Goal: Task Accomplishment & Management: Manage account settings

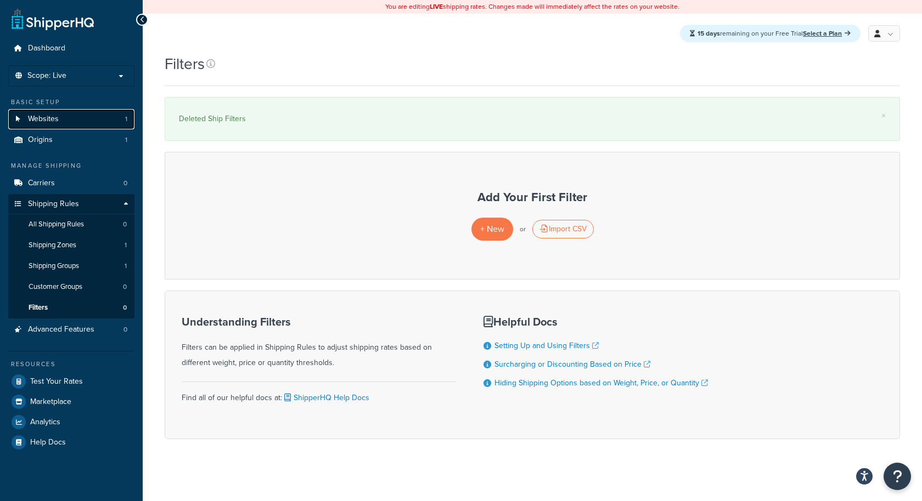
click at [100, 111] on link "Websites 1" at bounding box center [71, 119] width 126 height 20
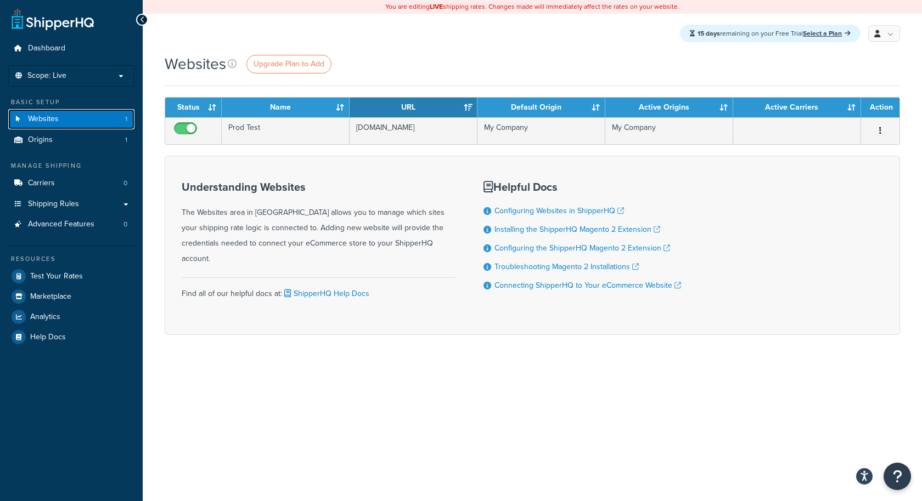
click at [103, 118] on link "Websites 1" at bounding box center [71, 119] width 126 height 20
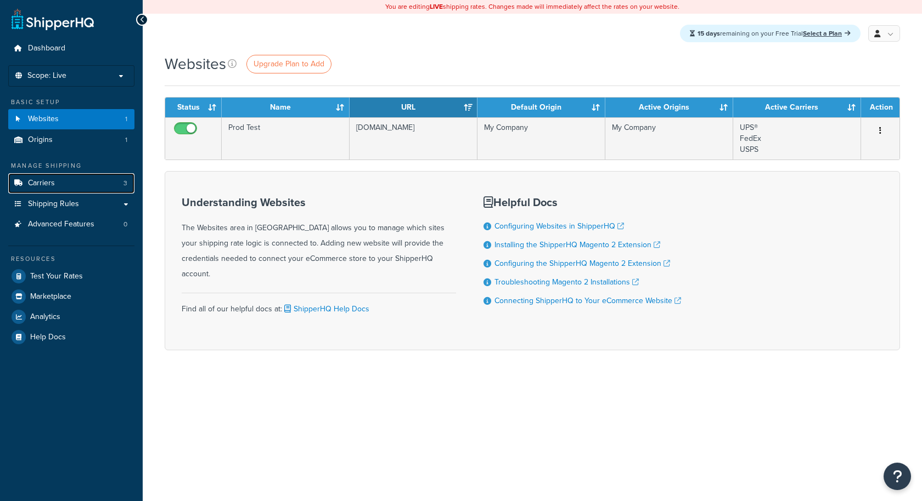
click at [78, 175] on link "Carriers 3" at bounding box center [71, 183] width 126 height 20
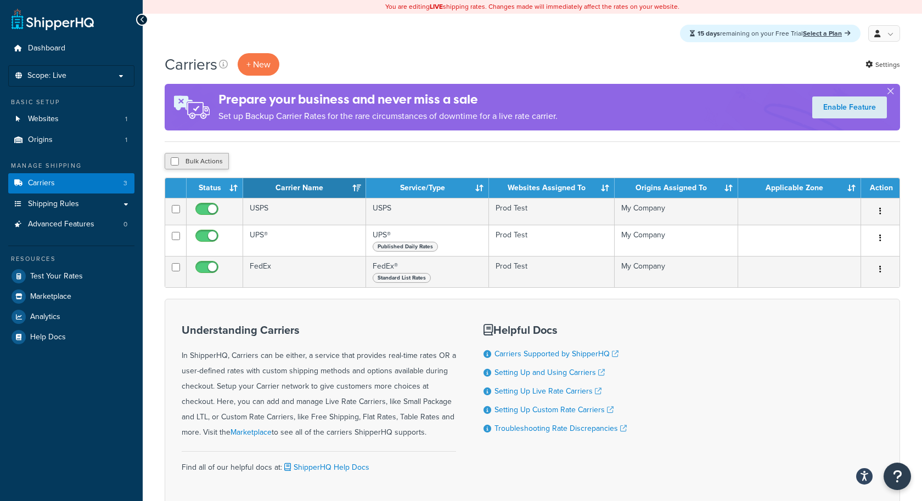
click at [219, 159] on button "Bulk Actions" at bounding box center [197, 161] width 64 height 16
checkbox input "true"
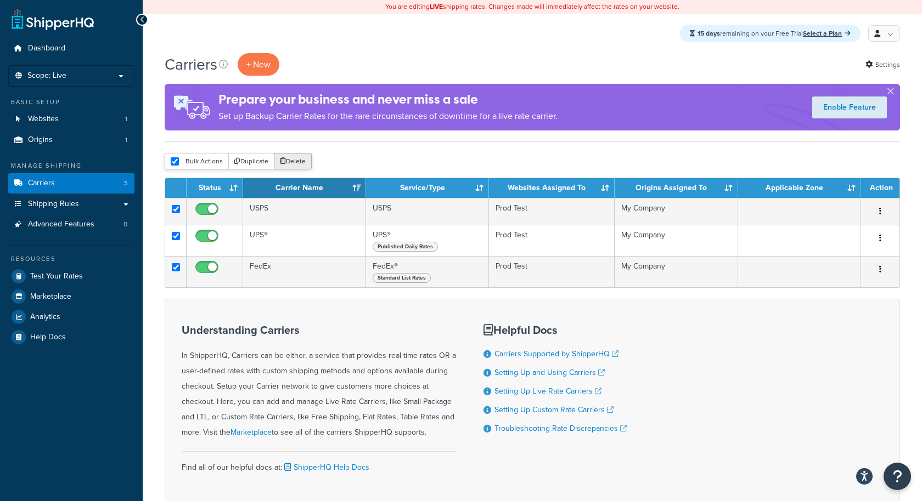
click at [287, 168] on button "Delete" at bounding box center [293, 161] width 38 height 16
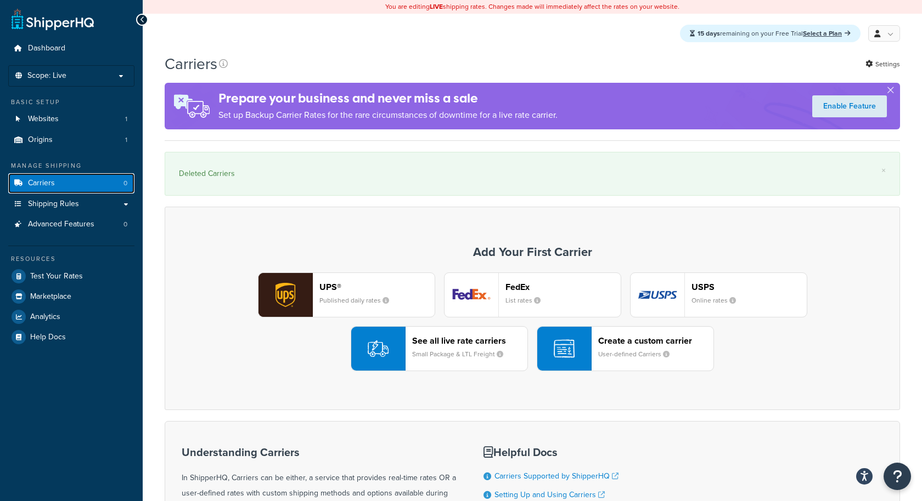
click at [103, 188] on link "Carriers 0" at bounding box center [71, 183] width 126 height 20
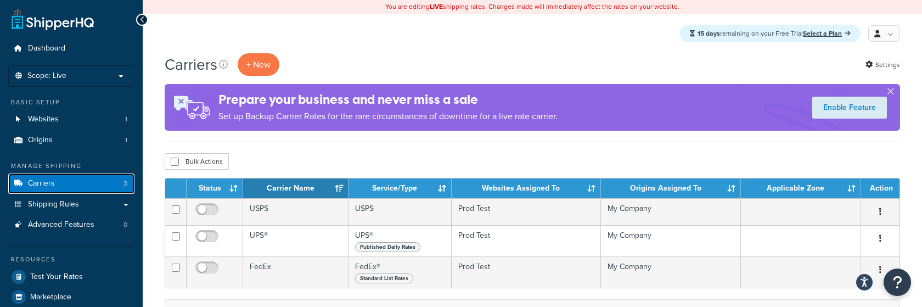
click at [46, 177] on link "Carriers 3" at bounding box center [71, 183] width 126 height 20
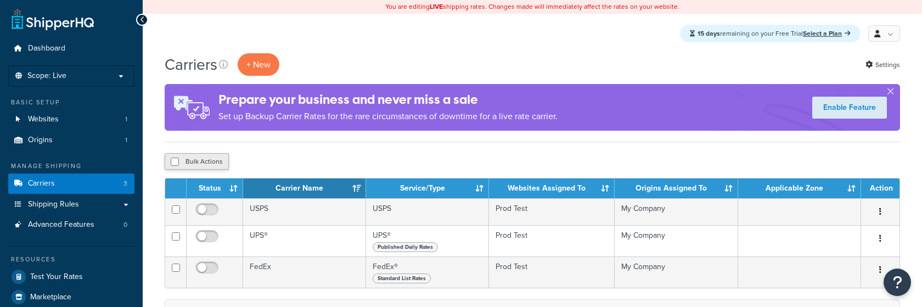
click at [186, 161] on button "Bulk Actions" at bounding box center [197, 161] width 64 height 16
checkbox input "true"
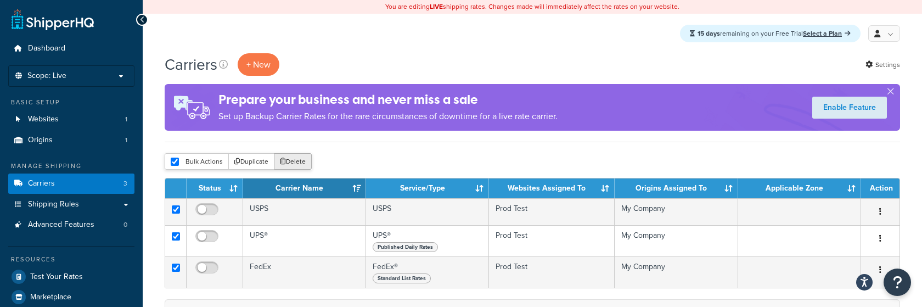
click at [295, 157] on button "Delete" at bounding box center [293, 161] width 38 height 16
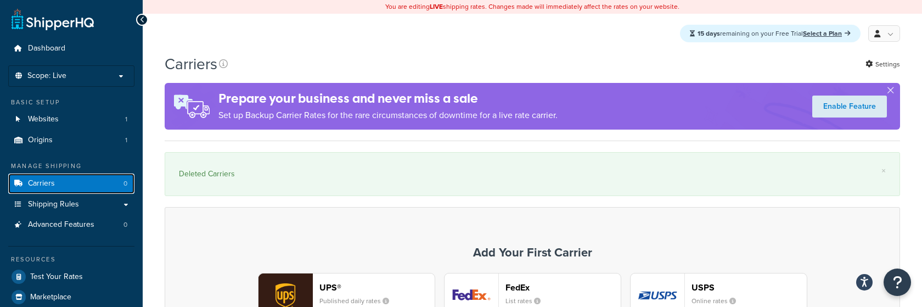
click at [55, 179] on link "Carriers 0" at bounding box center [71, 183] width 126 height 20
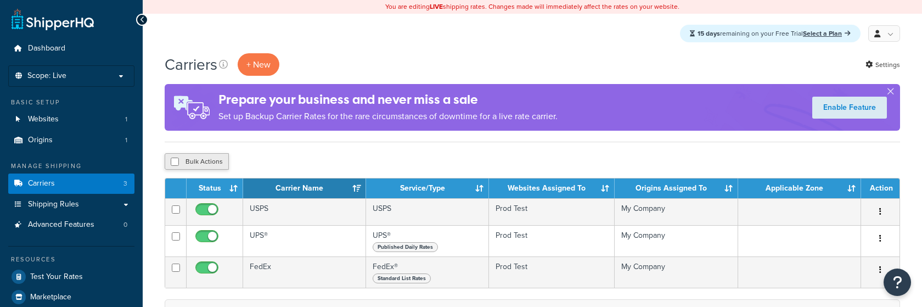
click at [205, 159] on button "Bulk Actions" at bounding box center [197, 161] width 64 height 16
checkbox input "true"
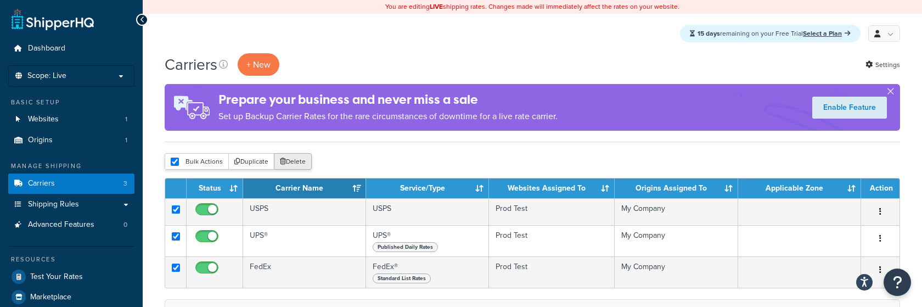
click at [299, 159] on button "Delete" at bounding box center [293, 161] width 38 height 16
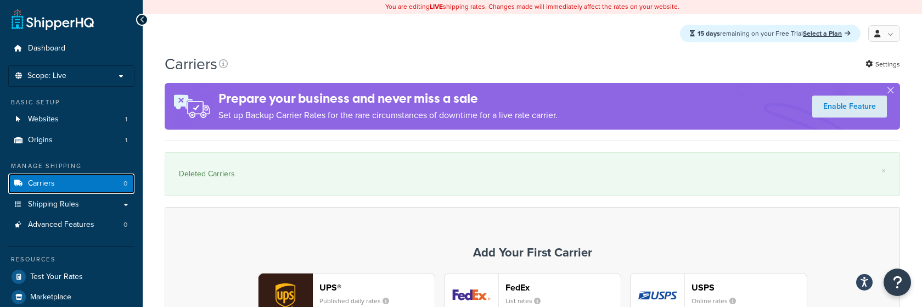
click at [91, 180] on link "Carriers 0" at bounding box center [71, 183] width 126 height 20
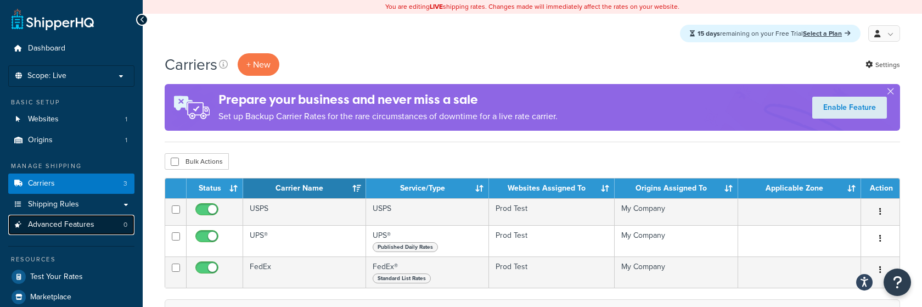
click at [122, 224] on link "Advanced Features 0" at bounding box center [71, 224] width 126 height 20
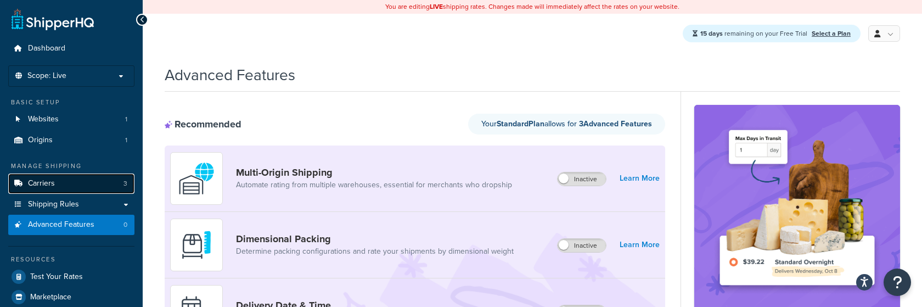
click at [116, 184] on link "Carriers 3" at bounding box center [71, 183] width 126 height 20
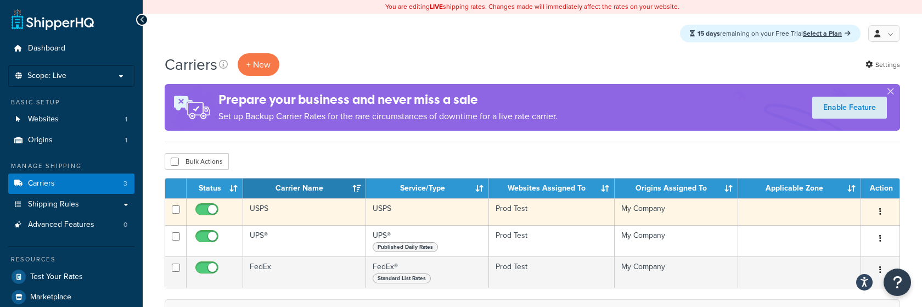
click at [208, 204] on span at bounding box center [206, 209] width 23 height 13
click at [208, 205] on input "checkbox" at bounding box center [208, 212] width 30 height 14
checkbox input "false"
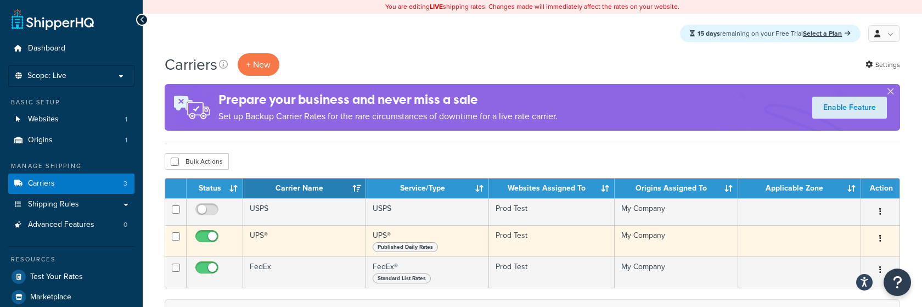
click at [205, 237] on input "checkbox" at bounding box center [208, 239] width 30 height 14
checkbox input "false"
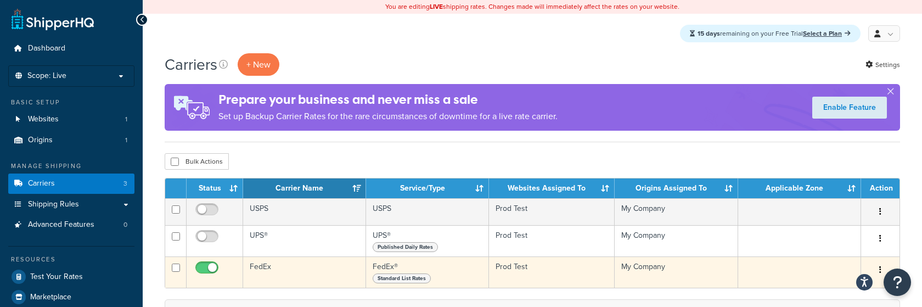
click at [205, 264] on input "checkbox" at bounding box center [208, 270] width 30 height 14
checkbox input "false"
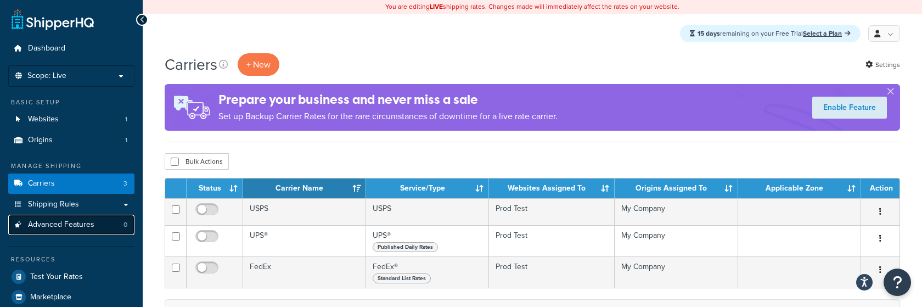
click at [125, 227] on span "0" at bounding box center [125, 224] width 4 height 9
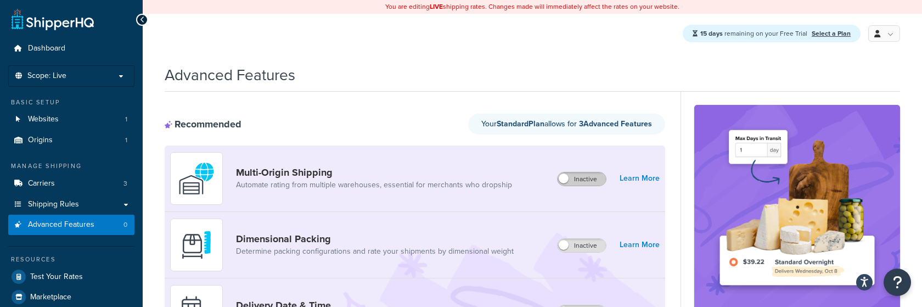
click at [577, 179] on label "Inactive" at bounding box center [581, 178] width 48 height 13
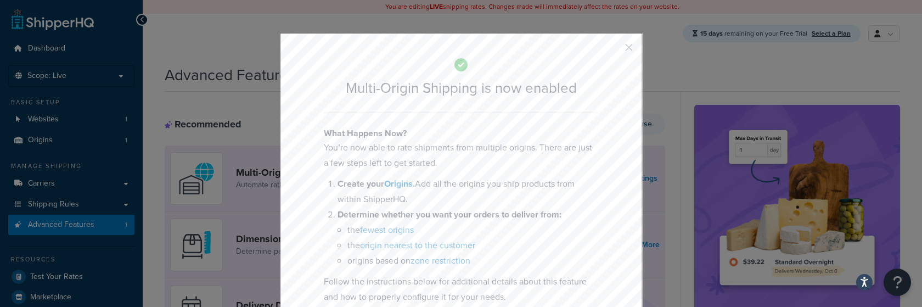
scroll to position [188, 0]
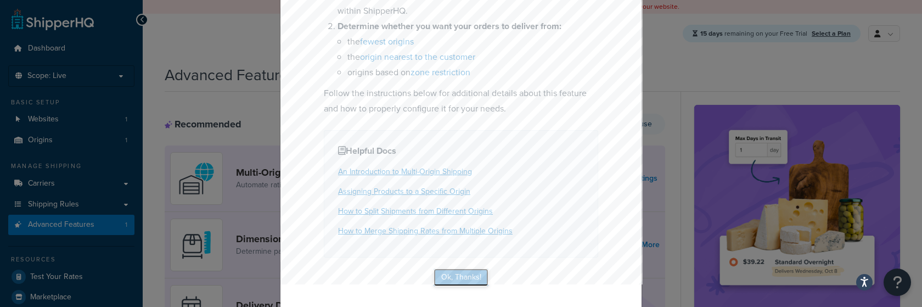
click at [478, 275] on button "Ok, Thanks!" at bounding box center [460, 277] width 55 height 18
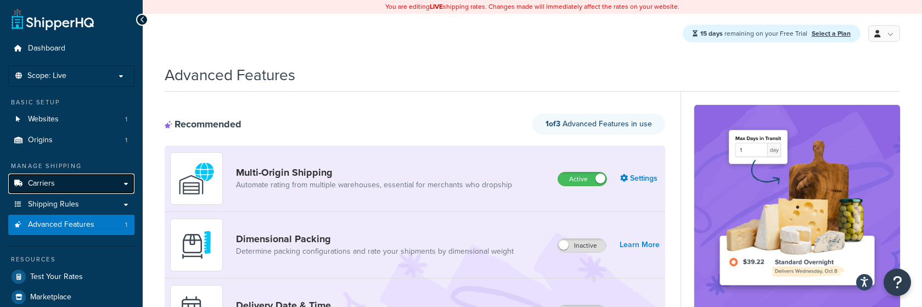
click at [71, 184] on link "Carriers" at bounding box center [71, 183] width 126 height 20
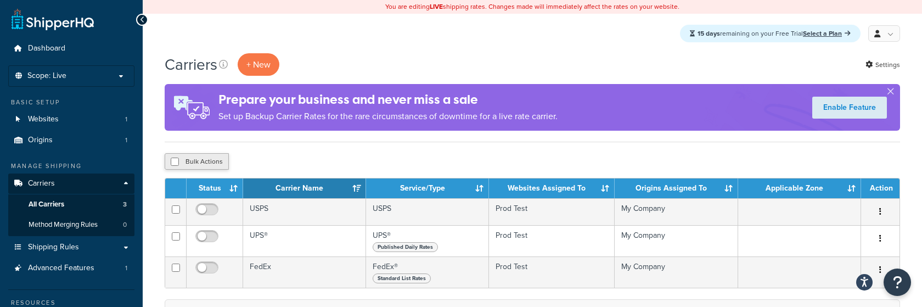
click at [197, 165] on button "Bulk Actions" at bounding box center [197, 161] width 64 height 16
checkbox input "true"
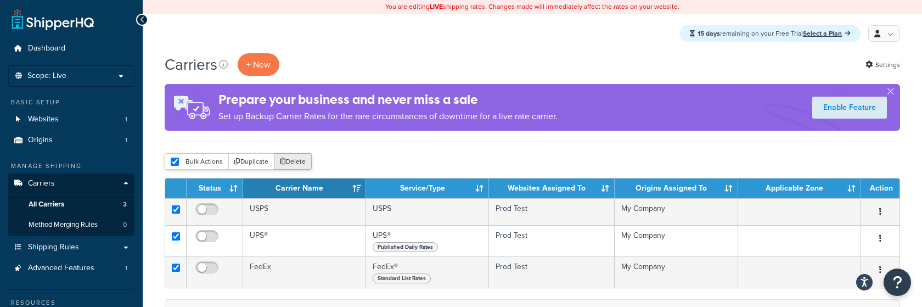
click at [295, 165] on button "Delete" at bounding box center [293, 161] width 38 height 16
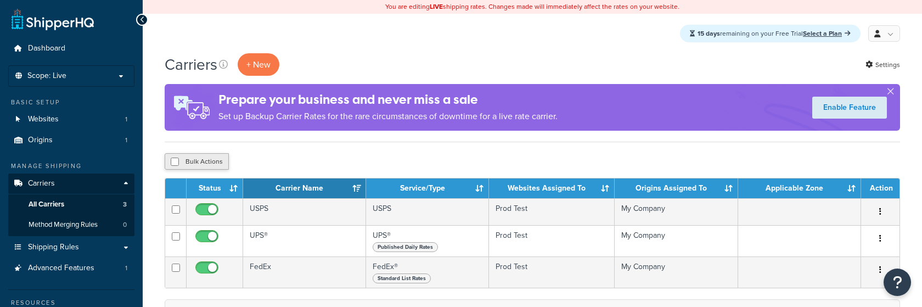
click at [203, 167] on button "Bulk Actions" at bounding box center [197, 161] width 64 height 16
checkbox input "true"
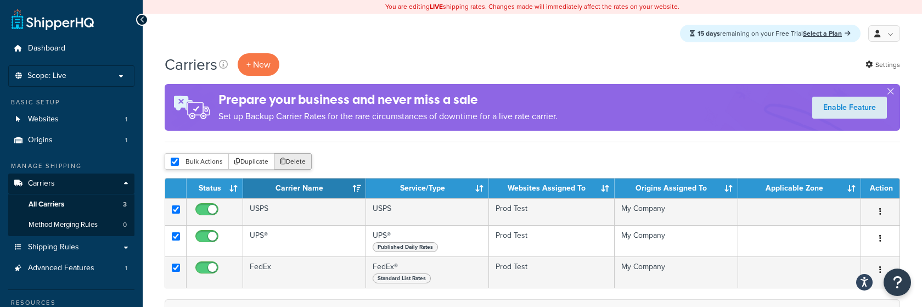
click at [301, 165] on button "Delete" at bounding box center [293, 161] width 38 height 16
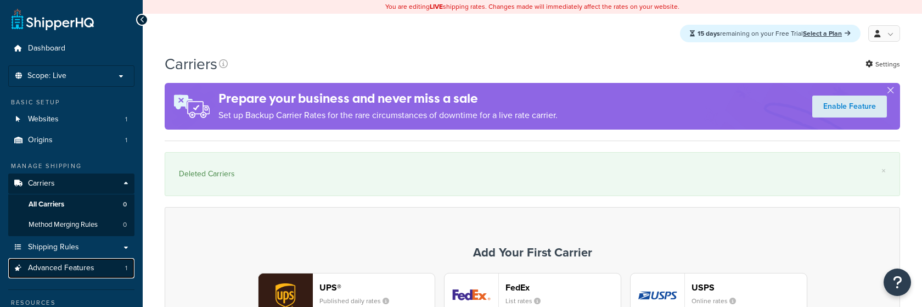
click at [85, 274] on link "Advanced Features 1" at bounding box center [71, 268] width 126 height 20
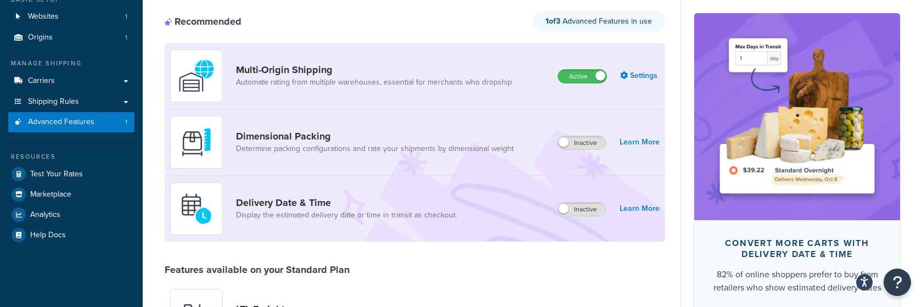
scroll to position [111, 0]
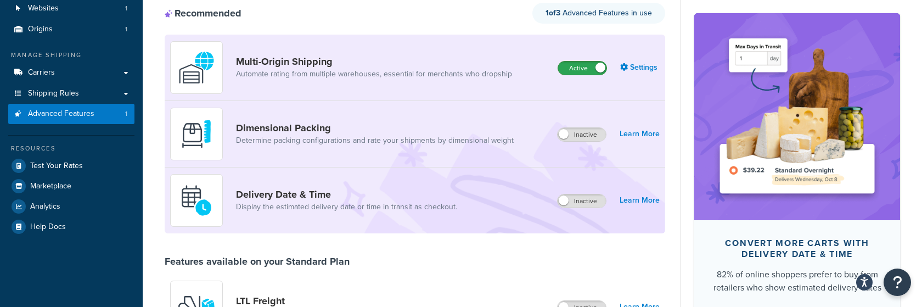
click at [591, 71] on label "Active" at bounding box center [582, 67] width 48 height 13
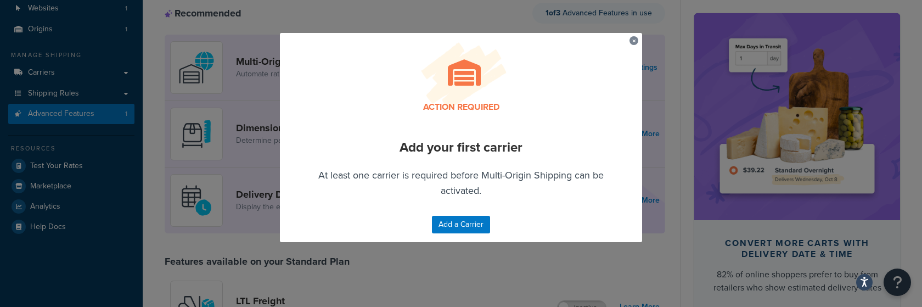
click at [632, 37] on button "button" at bounding box center [630, 37] width 3 height 3
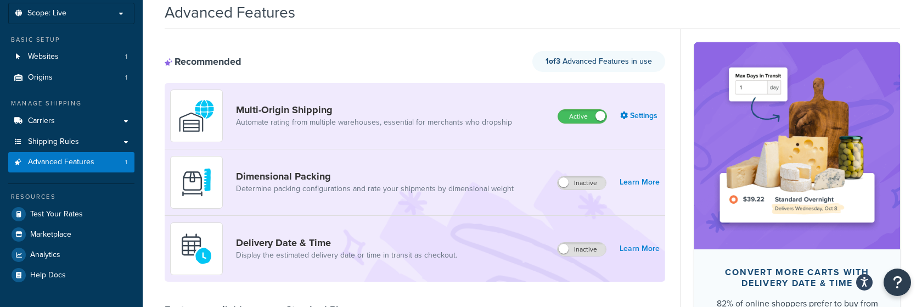
scroll to position [61, 0]
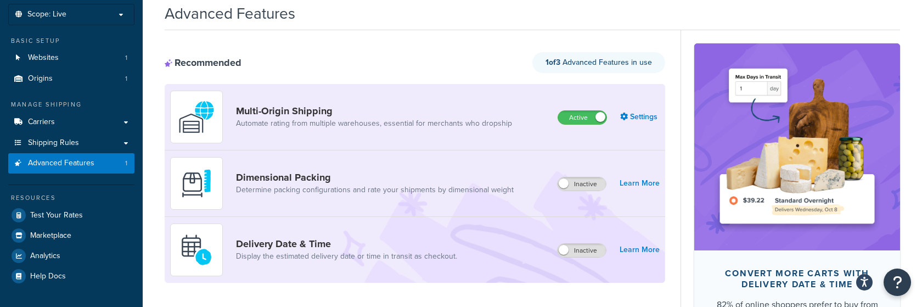
click at [508, 126] on div "Multi-Origin Shipping Automate rating from multiple warehouses, essential for m…" at bounding box center [345, 117] width 351 height 53
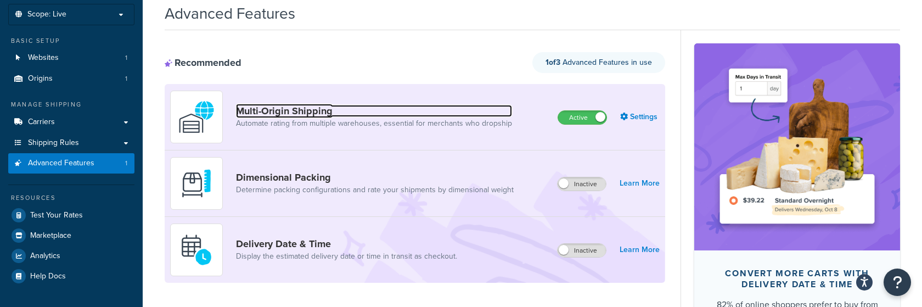
click at [473, 116] on link "Multi-Origin Shipping" at bounding box center [374, 111] width 276 height 12
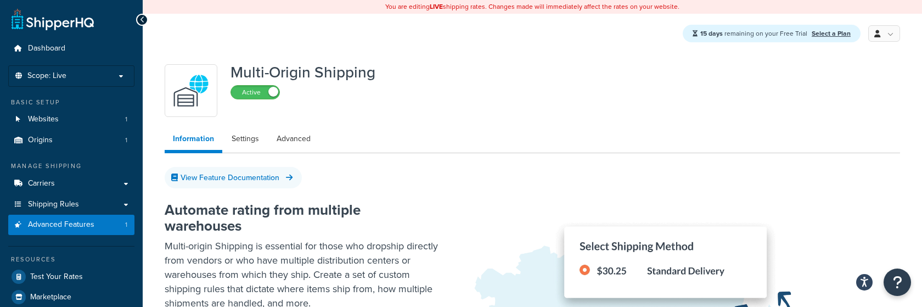
click at [226, 94] on div "Multi-Origin Shipping Active" at bounding box center [532, 90] width 735 height 53
click at [248, 95] on label "Active" at bounding box center [255, 92] width 48 height 13
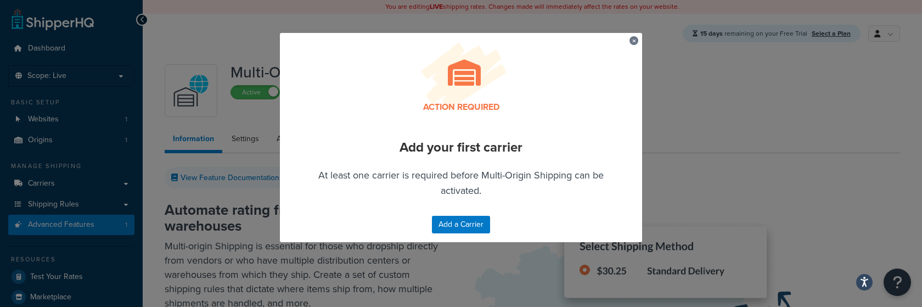
click at [624, 37] on div "Action required" at bounding box center [461, 73] width 362 height 81
click at [629, 37] on button "button" at bounding box center [630, 37] width 3 height 3
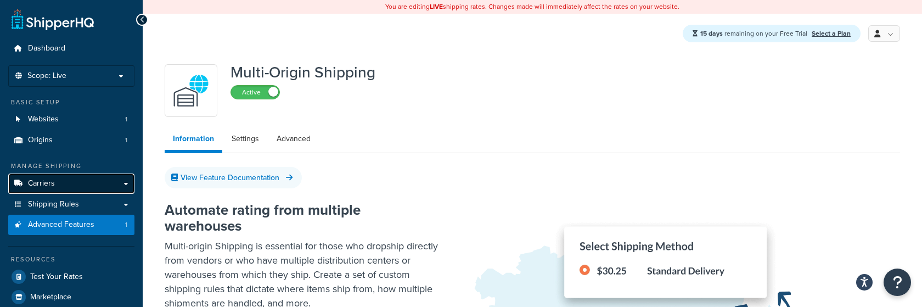
click at [53, 186] on span "Carriers" at bounding box center [41, 183] width 27 height 9
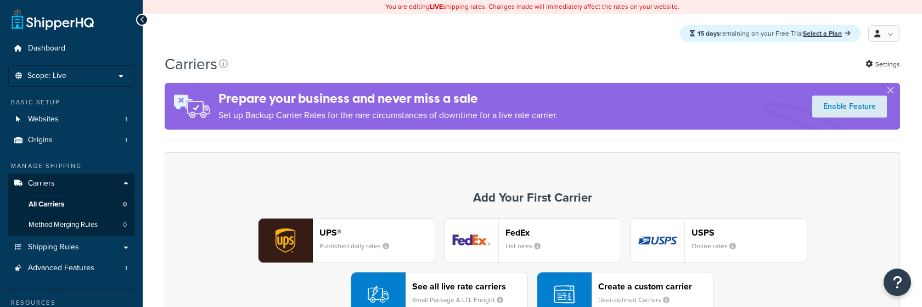
click at [381, 225] on button "UPS® Published daily rates" at bounding box center [346, 240] width 177 height 45
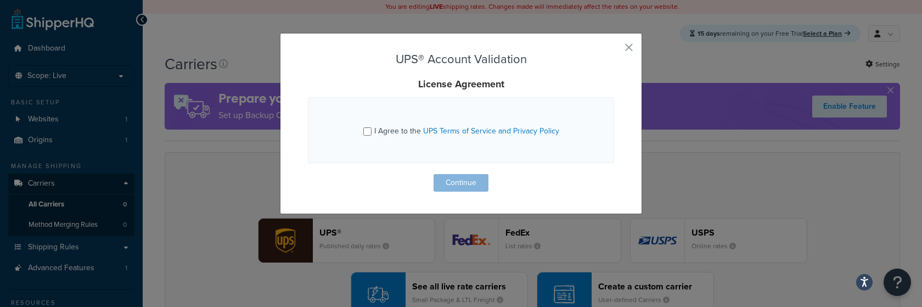
click at [377, 127] on span "I Agree to the UPS Terms of Service and Privacy Policy" at bounding box center [466, 131] width 185 height 12
click at [371, 127] on input "I Agree to the UPS Terms of Service and Privacy Policy" at bounding box center [367, 131] width 8 height 8
checkbox input "true"
click at [471, 187] on button "Continue" at bounding box center [460, 183] width 55 height 18
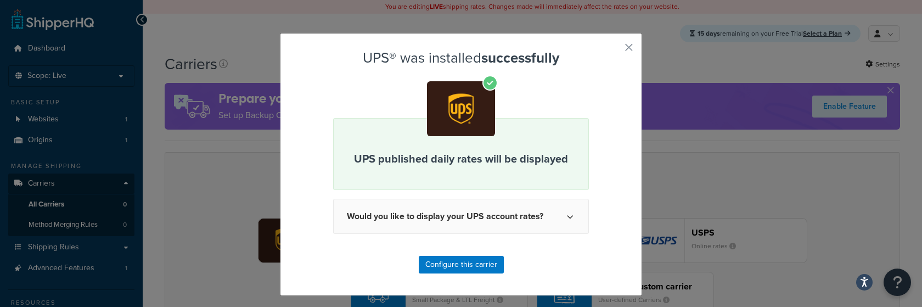
click at [471, 187] on div "UPS published daily rates will be displayed" at bounding box center [461, 154] width 256 height 72
click at [614, 50] on button "button" at bounding box center [612, 51] width 3 height 3
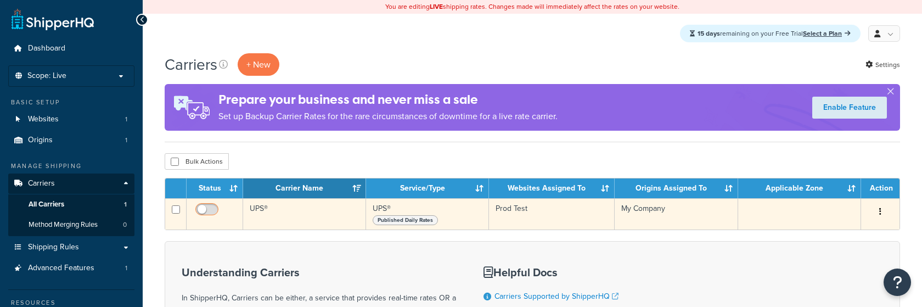
click at [213, 212] on input "checkbox" at bounding box center [208, 212] width 30 height 14
checkbox input "true"
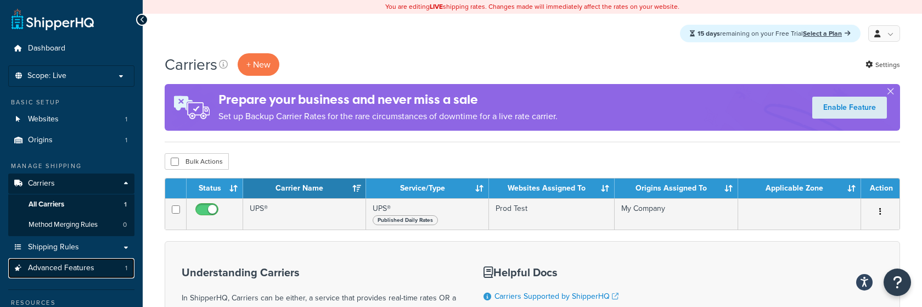
click at [76, 269] on span "Advanced Features" at bounding box center [61, 267] width 66 height 9
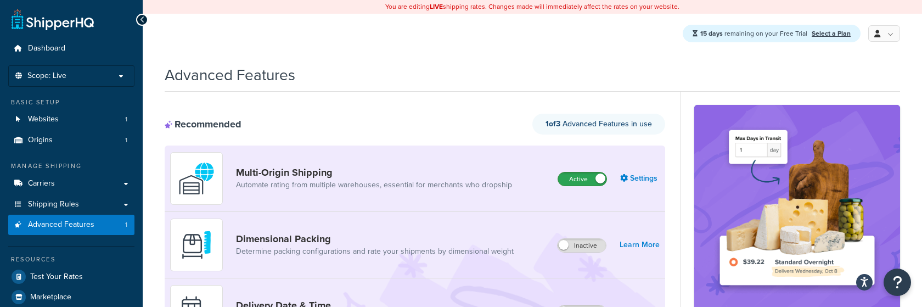
click at [572, 177] on label "Active" at bounding box center [582, 178] width 48 height 13
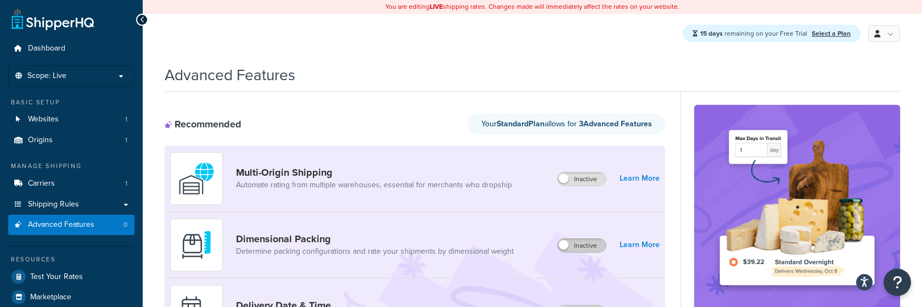
click at [576, 241] on label "Inactive" at bounding box center [581, 245] width 48 height 13
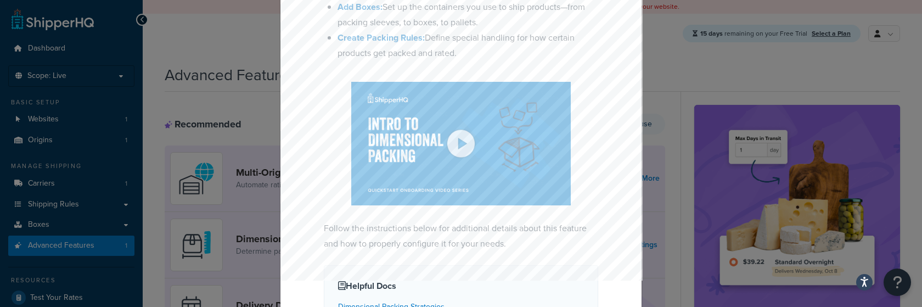
scroll to position [308, 0]
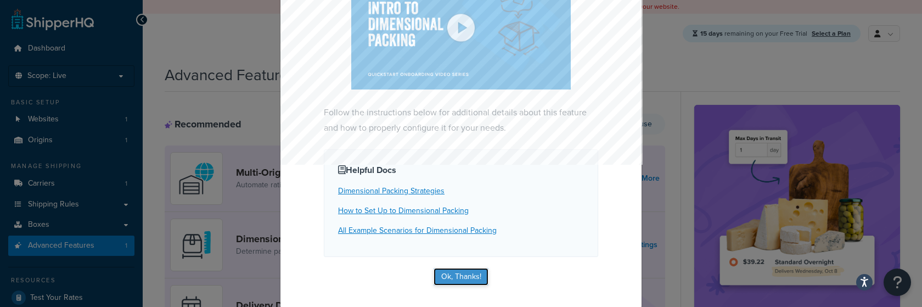
click at [461, 279] on button "Ok, Thanks!" at bounding box center [460, 277] width 55 height 18
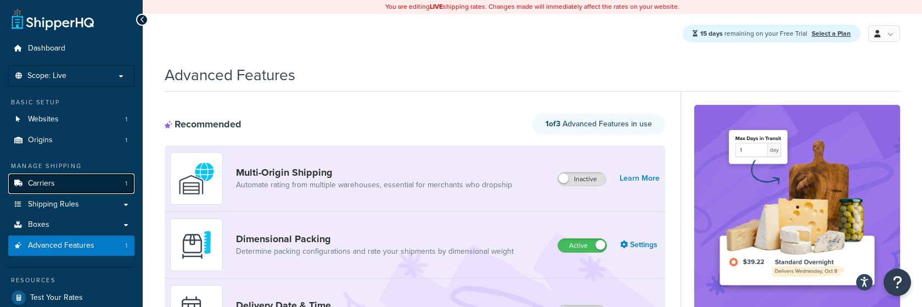
click at [103, 186] on link "Carriers 1" at bounding box center [71, 183] width 126 height 20
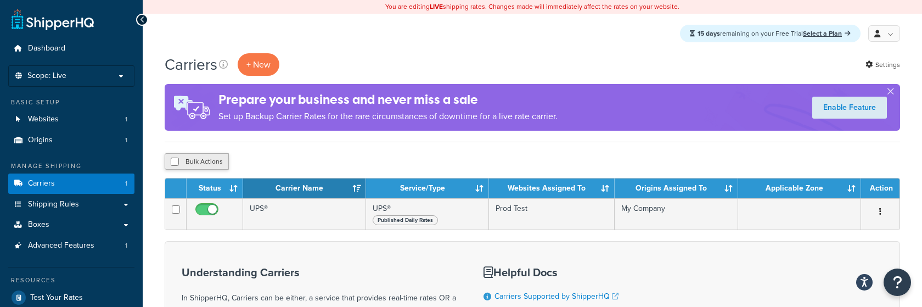
click at [188, 164] on button "Bulk Actions" at bounding box center [197, 161] width 64 height 16
checkbox input "true"
click at [299, 167] on button "Delete" at bounding box center [293, 161] width 38 height 16
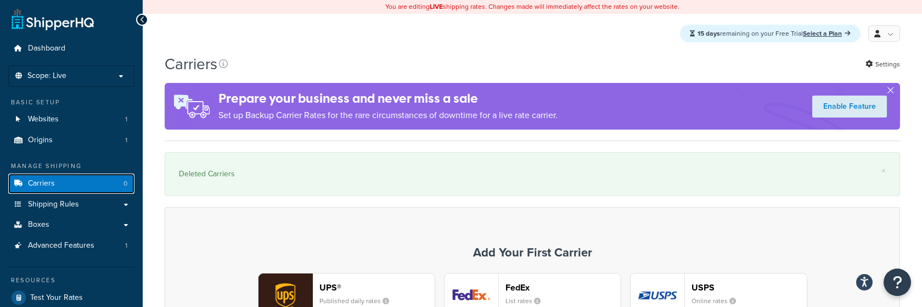
click at [113, 180] on link "Carriers 0" at bounding box center [71, 183] width 126 height 20
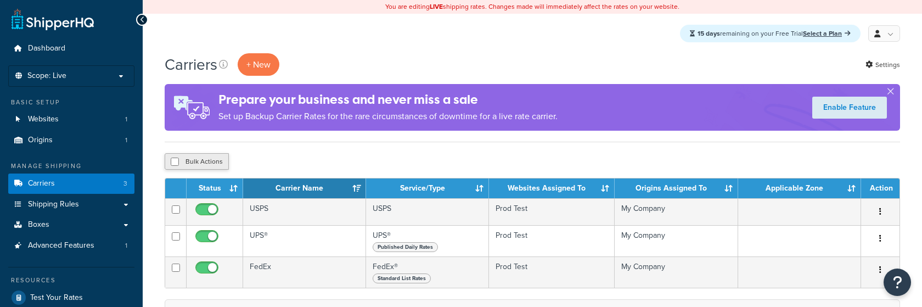
click at [206, 164] on button "Bulk Actions" at bounding box center [197, 161] width 64 height 16
checkbox input "true"
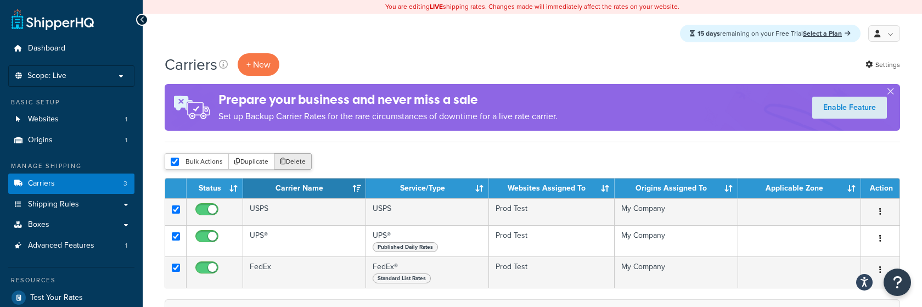
click at [298, 166] on button "Delete" at bounding box center [293, 161] width 38 height 16
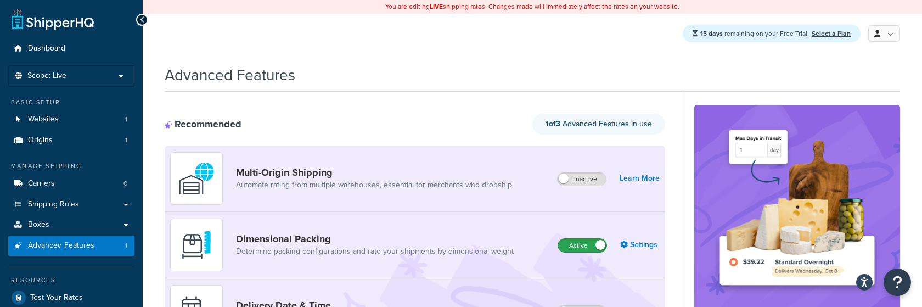
click at [588, 247] on label "Active" at bounding box center [582, 245] width 48 height 13
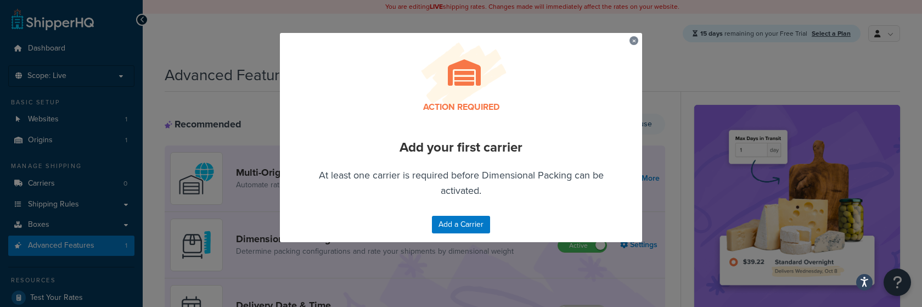
click at [632, 38] on button "button" at bounding box center [630, 37] width 3 height 3
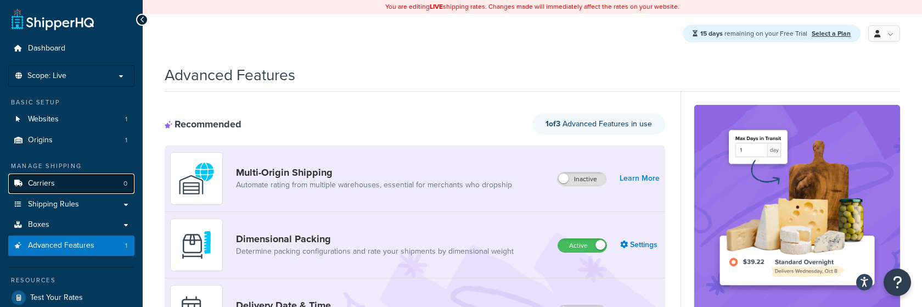
click at [66, 182] on link "Carriers 0" at bounding box center [71, 183] width 126 height 20
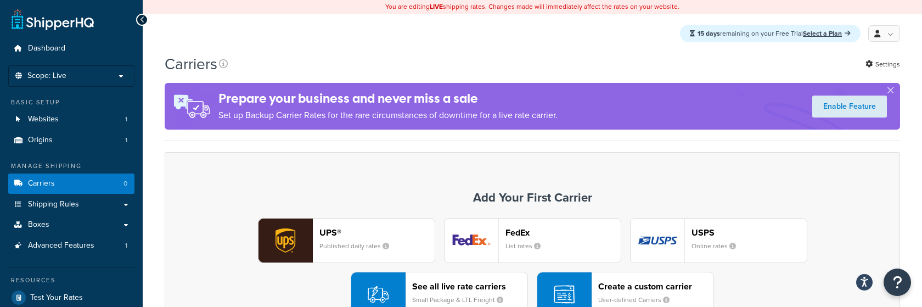
click at [506, 229] on header "FedEx" at bounding box center [562, 232] width 115 height 10
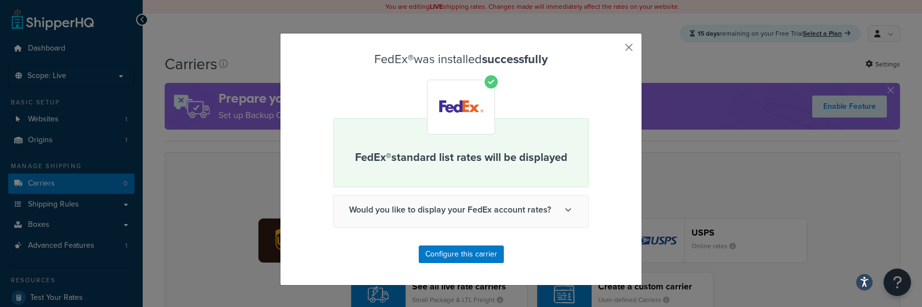
click at [614, 50] on button "button" at bounding box center [612, 51] width 3 height 3
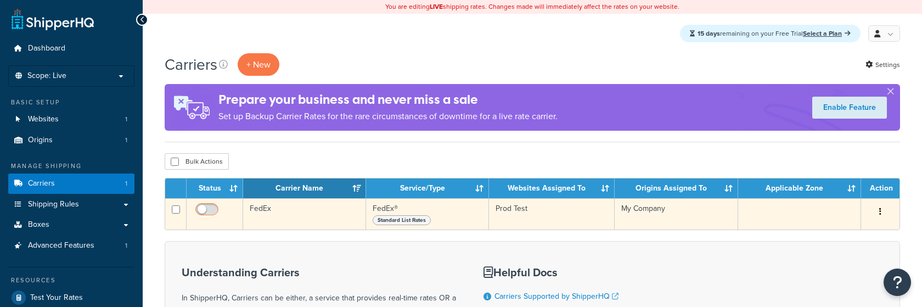
click at [210, 208] on input "checkbox" at bounding box center [208, 212] width 30 height 14
checkbox input "true"
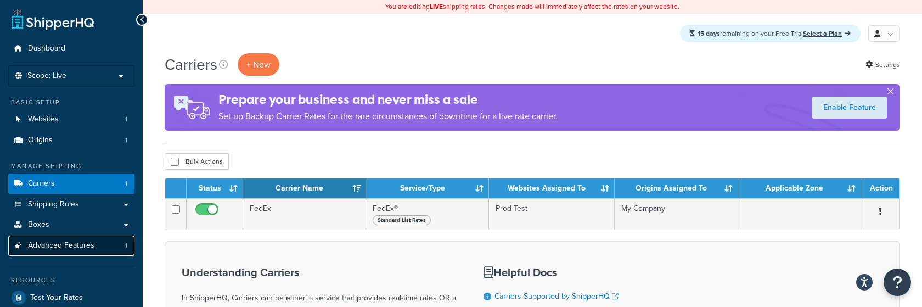
click at [118, 241] on link "Advanced Features 1" at bounding box center [71, 245] width 126 height 20
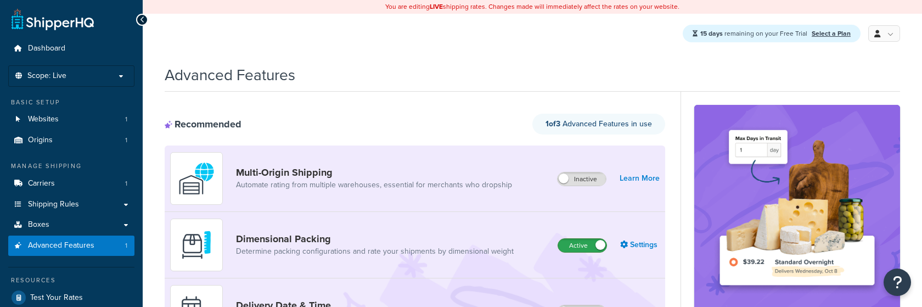
click at [588, 242] on label "Active" at bounding box center [582, 245] width 48 height 13
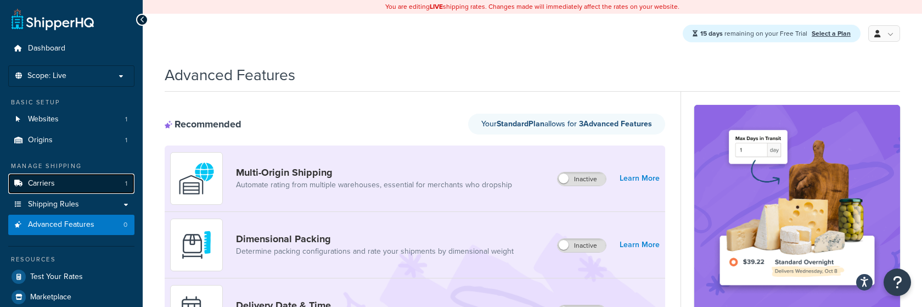
click at [109, 186] on link "Carriers 1" at bounding box center [71, 183] width 126 height 20
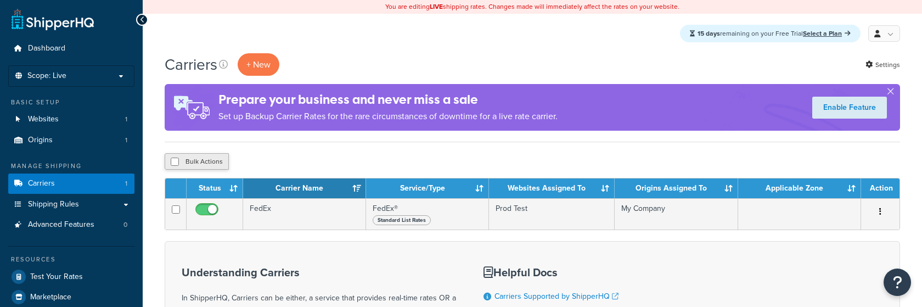
click at [214, 163] on button "Bulk Actions" at bounding box center [197, 161] width 64 height 16
checkbox input "true"
click at [277, 161] on button "Delete" at bounding box center [293, 161] width 38 height 16
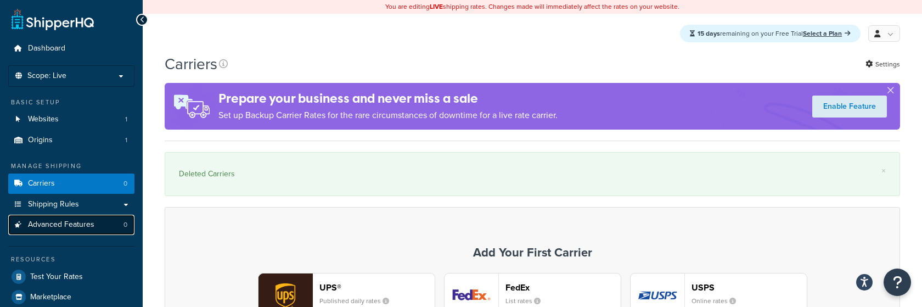
click at [97, 229] on link "Advanced Features 0" at bounding box center [71, 224] width 126 height 20
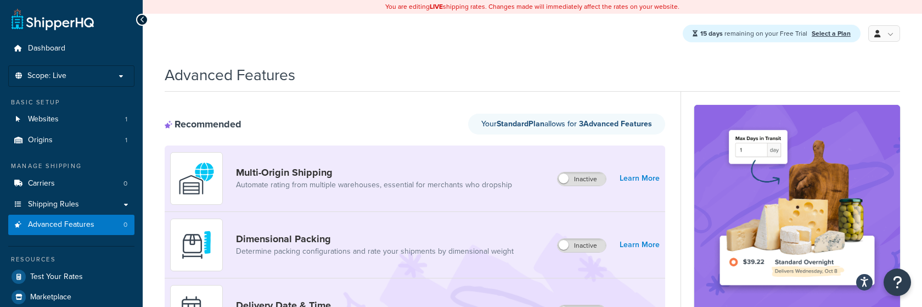
click at [119, 236] on ul "Dashboard Scope: Live Basic Setup Websites 1 Origins 1 Manage Shipping Carriers…" at bounding box center [71, 192] width 126 height 309
click at [109, 229] on link "Advanced Features 0" at bounding box center [71, 224] width 126 height 20
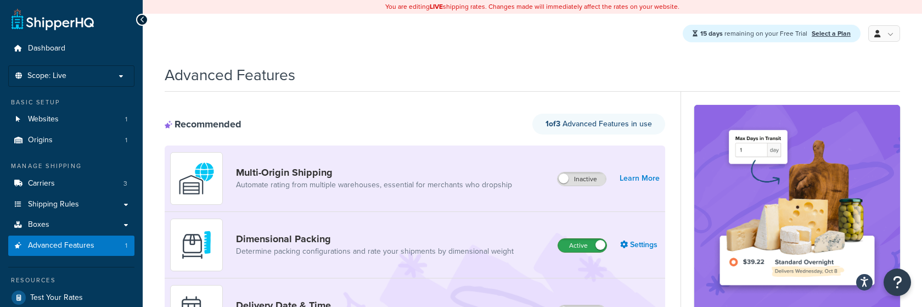
click at [584, 246] on label "Active" at bounding box center [582, 245] width 48 height 13
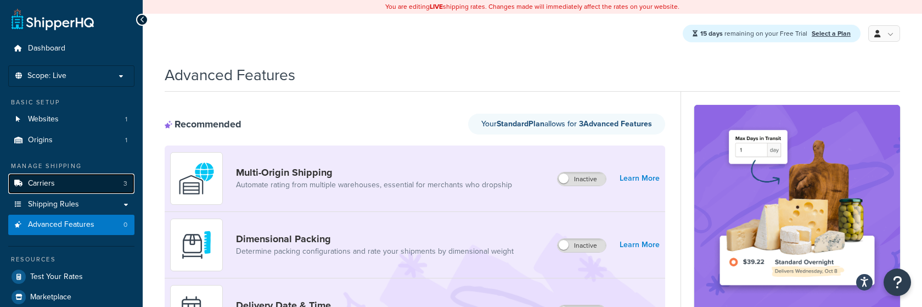
click at [116, 182] on link "Carriers 3" at bounding box center [71, 183] width 126 height 20
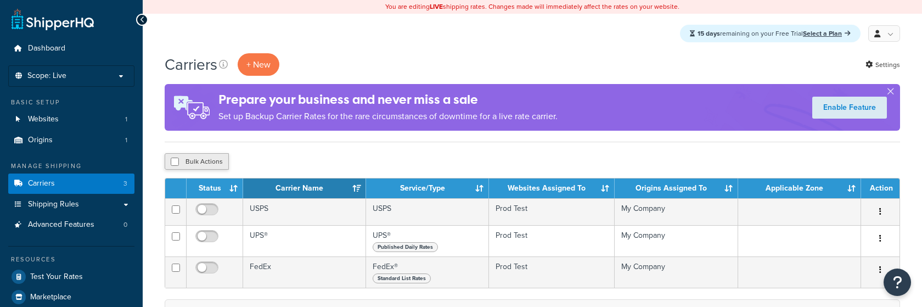
click at [205, 163] on button "Bulk Actions" at bounding box center [197, 161] width 64 height 16
checkbox input "true"
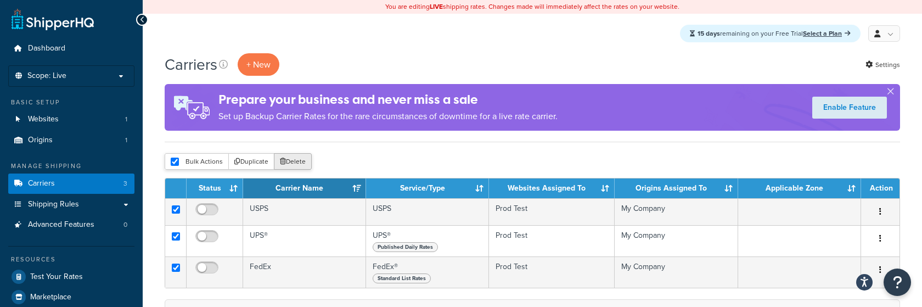
click at [297, 163] on button "Delete" at bounding box center [293, 161] width 38 height 16
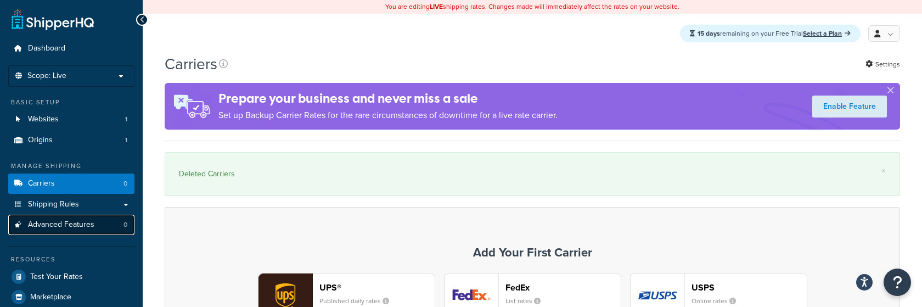
click at [104, 224] on link "Advanced Features 0" at bounding box center [71, 224] width 126 height 20
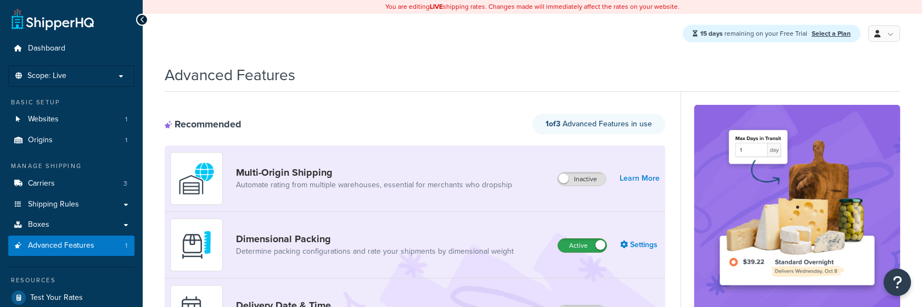
click at [590, 246] on label "Active" at bounding box center [582, 245] width 48 height 13
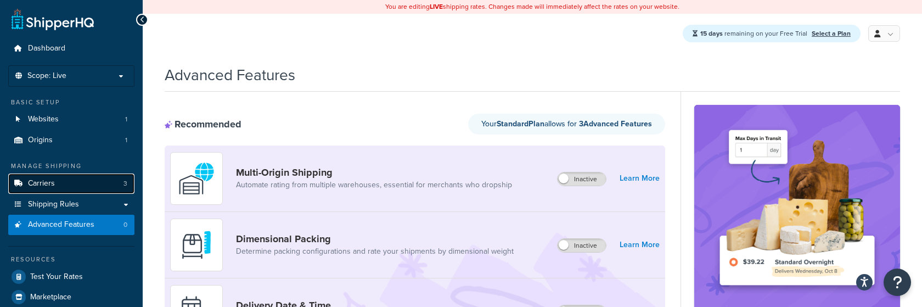
click at [106, 180] on link "Carriers 3" at bounding box center [71, 183] width 126 height 20
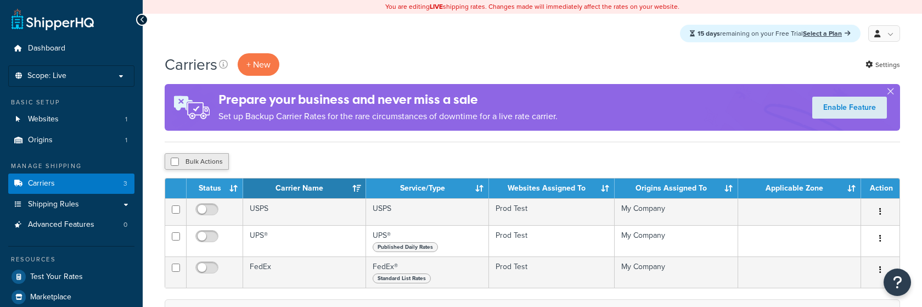
click at [205, 161] on button "Bulk Actions" at bounding box center [197, 161] width 64 height 16
checkbox input "true"
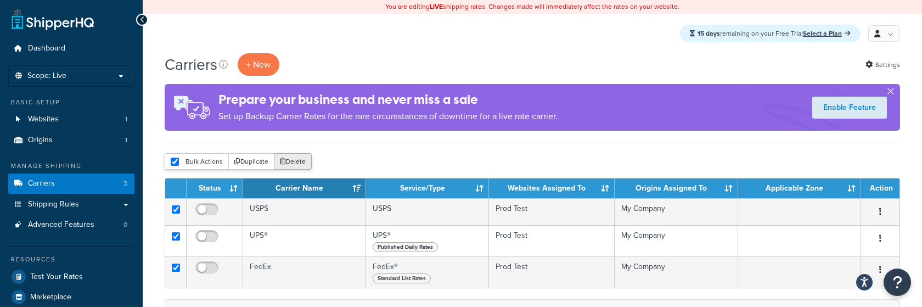
click at [291, 159] on button "Delete" at bounding box center [293, 161] width 38 height 16
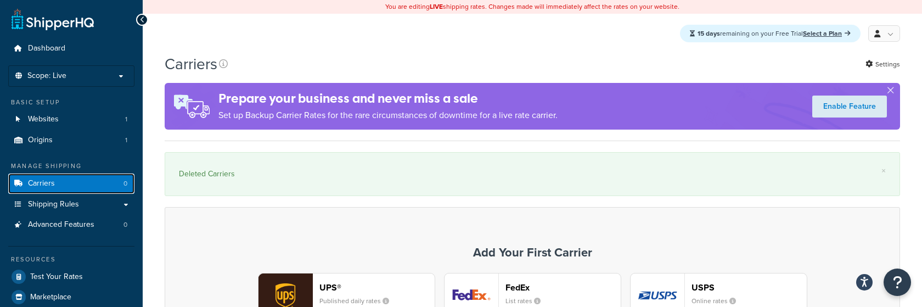
click at [104, 180] on link "Carriers 0" at bounding box center [71, 183] width 126 height 20
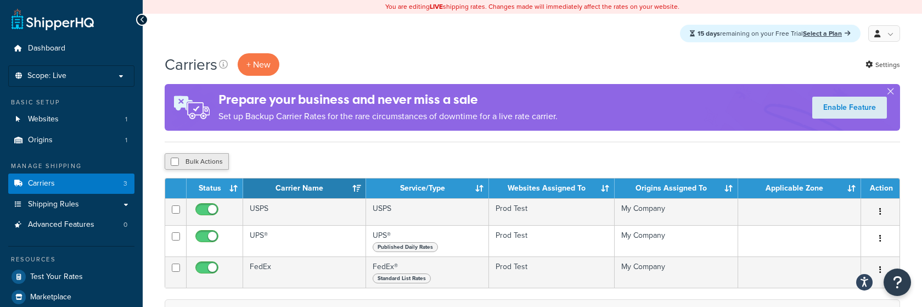
click at [196, 167] on button "Bulk Actions" at bounding box center [197, 161] width 64 height 16
checkbox input "true"
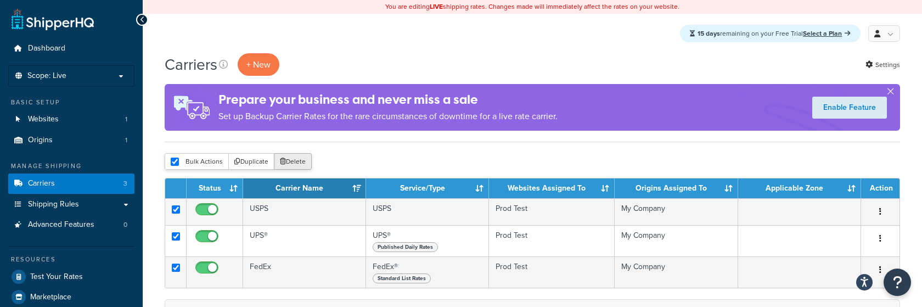
click at [304, 167] on button "Delete" at bounding box center [293, 161] width 38 height 16
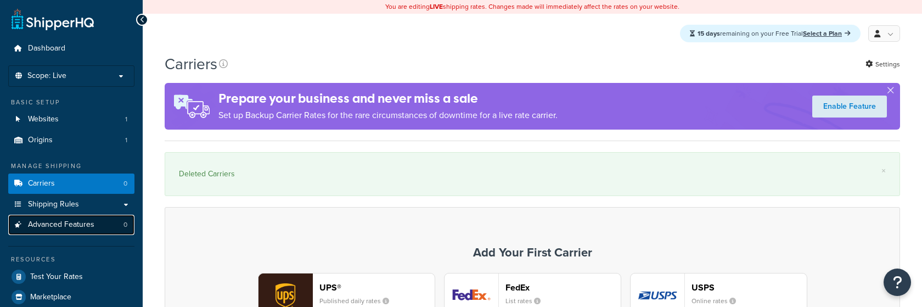
click at [118, 230] on link "Advanced Features 0" at bounding box center [71, 224] width 126 height 20
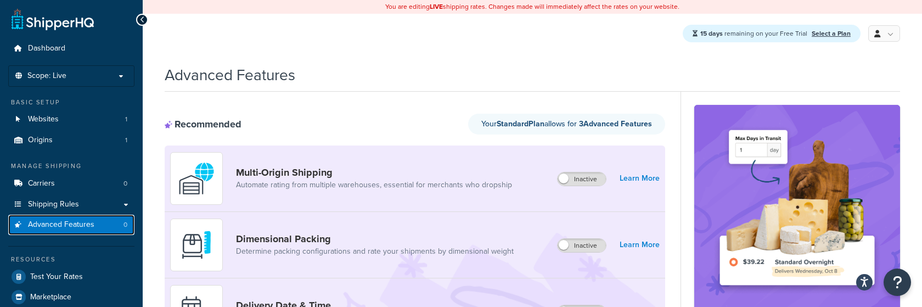
click at [65, 225] on span "Advanced Features" at bounding box center [61, 224] width 66 height 9
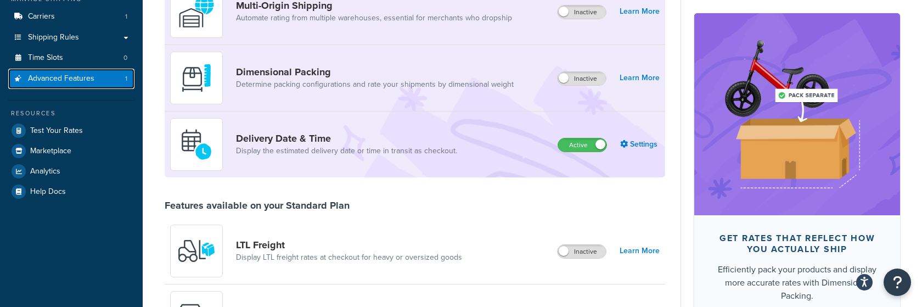
scroll to position [313, 0]
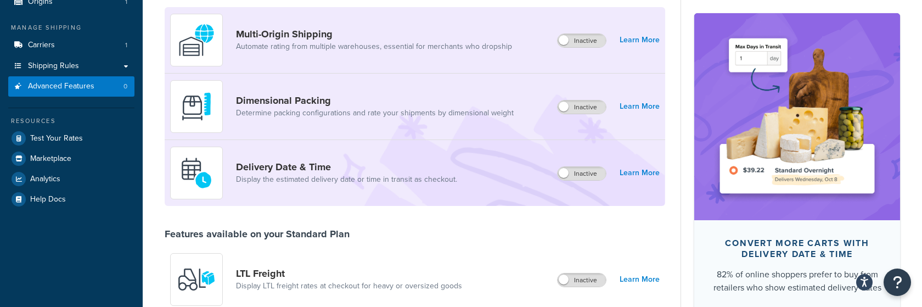
scroll to position [0, 0]
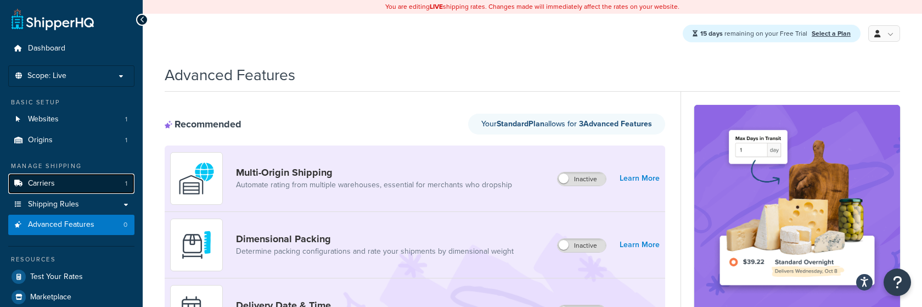
click at [117, 184] on link "Carriers 1" at bounding box center [71, 183] width 126 height 20
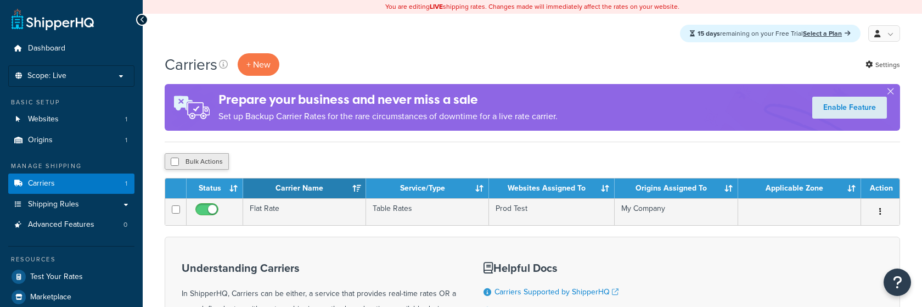
click at [206, 161] on button "Bulk Actions" at bounding box center [197, 161] width 64 height 16
checkbox input "true"
click at [294, 157] on button "Delete" at bounding box center [293, 161] width 38 height 16
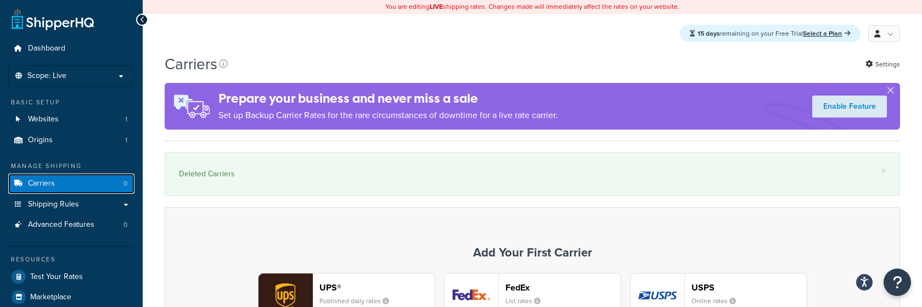
click at [112, 184] on link "Carriers 0" at bounding box center [71, 183] width 126 height 20
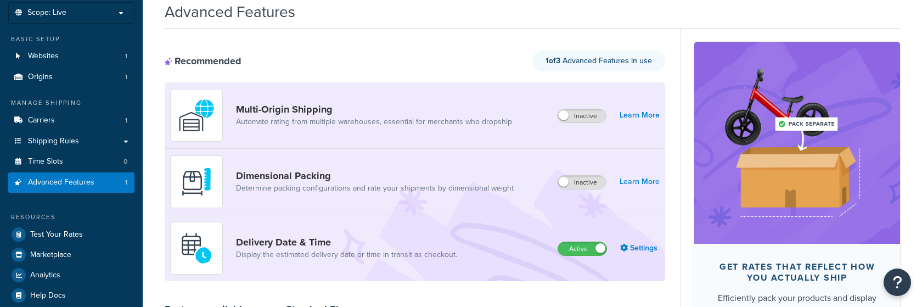
scroll to position [64, 0]
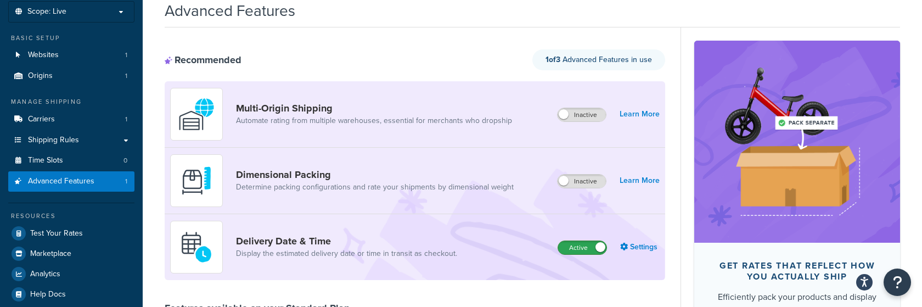
click at [582, 243] on label "Active" at bounding box center [582, 247] width 48 height 13
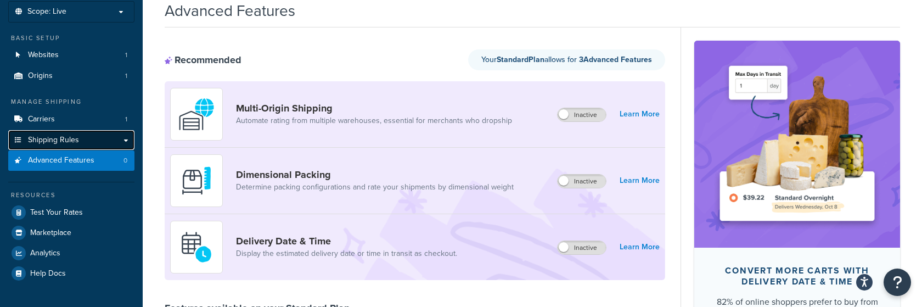
click at [81, 131] on link "Shipping Rules" at bounding box center [71, 140] width 126 height 20
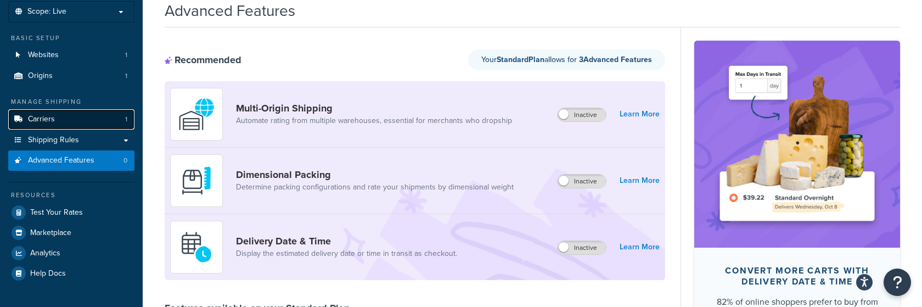
click at [90, 123] on link "Carriers 1" at bounding box center [71, 119] width 126 height 20
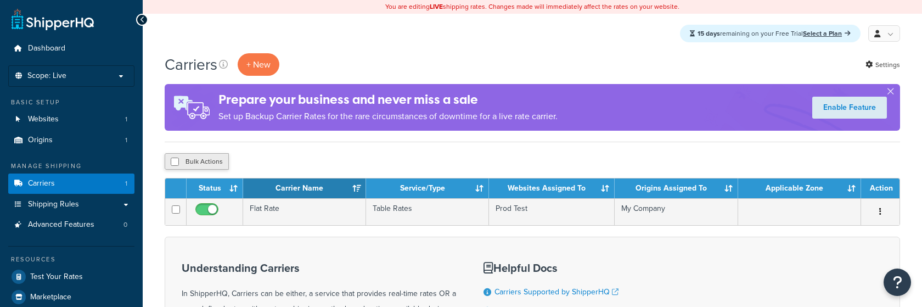
click at [216, 163] on button "Bulk Actions" at bounding box center [197, 161] width 64 height 16
checkbox input "true"
click at [312, 161] on div "Bulk Actions Duplicate [GEOGRAPHIC_DATA]" at bounding box center [532, 161] width 735 height 16
click at [293, 162] on button "Delete" at bounding box center [293, 161] width 38 height 16
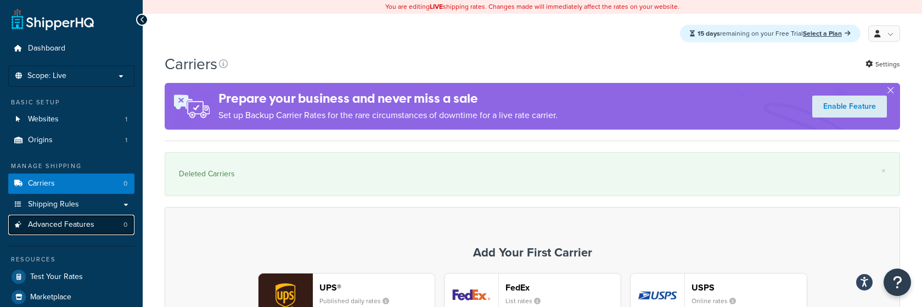
click at [99, 223] on link "Advanced Features 0" at bounding box center [71, 224] width 126 height 20
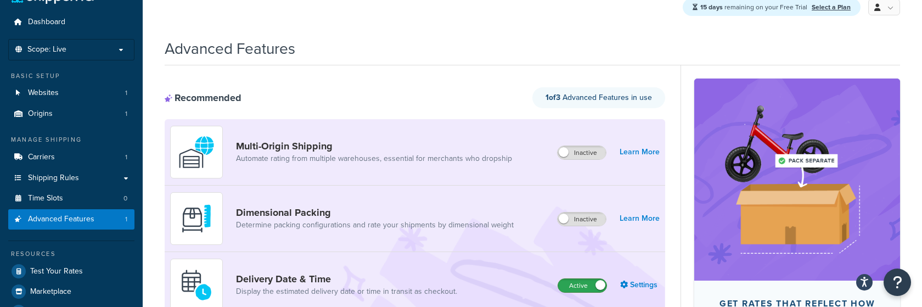
click at [580, 283] on label "Active" at bounding box center [582, 285] width 48 height 13
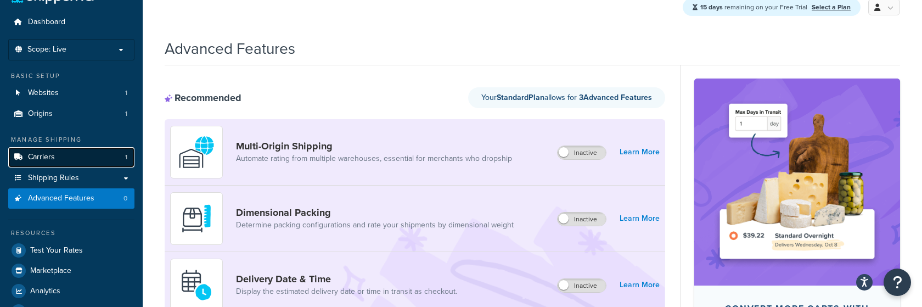
click at [107, 161] on link "Carriers 1" at bounding box center [71, 157] width 126 height 20
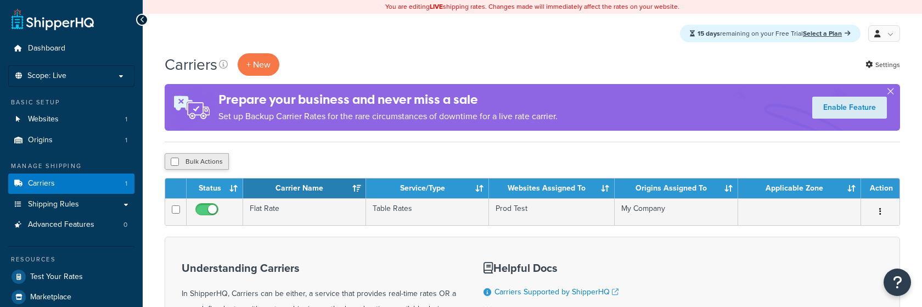
click at [208, 165] on button "Bulk Actions" at bounding box center [197, 161] width 64 height 16
checkbox input "true"
click at [291, 159] on button "Delete" at bounding box center [293, 161] width 38 height 16
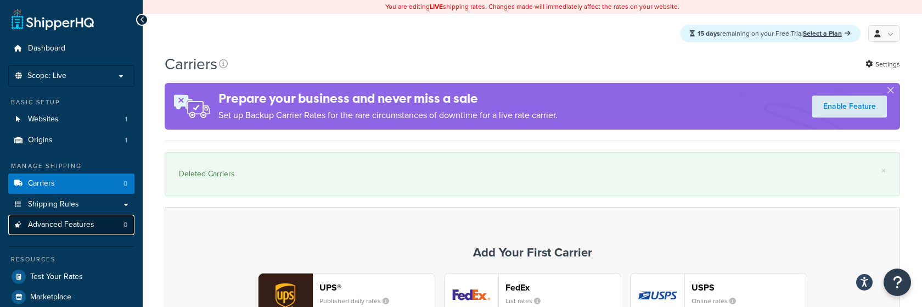
click at [81, 234] on link "Advanced Features 0" at bounding box center [71, 224] width 126 height 20
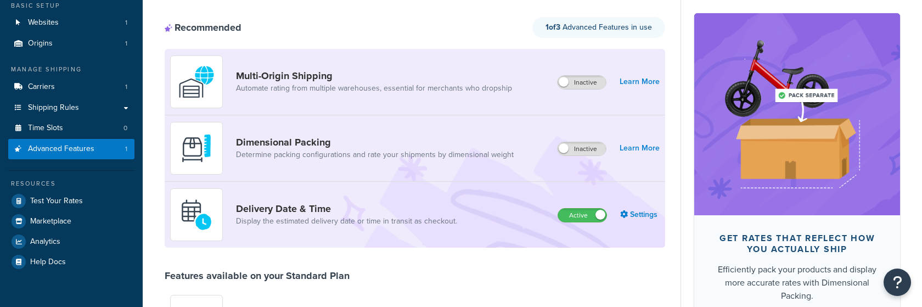
scroll to position [134, 0]
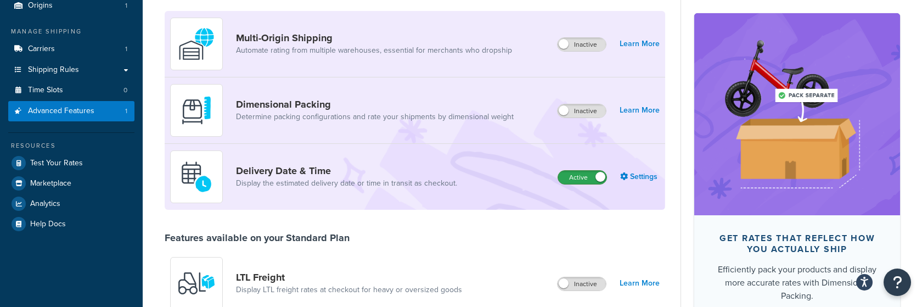
click at [587, 182] on label "Active" at bounding box center [582, 177] width 48 height 13
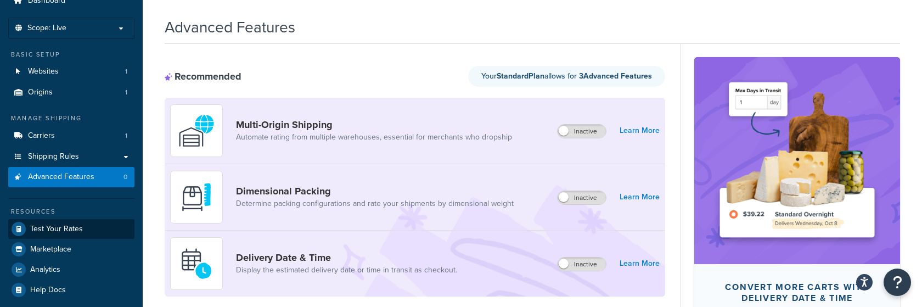
scroll to position [47, 0]
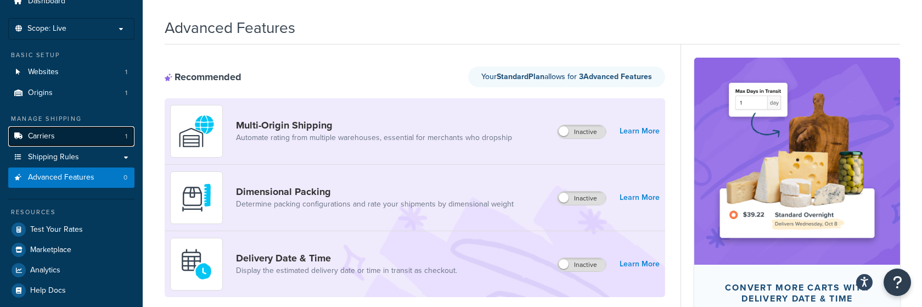
click at [80, 136] on link "Carriers 1" at bounding box center [71, 136] width 126 height 20
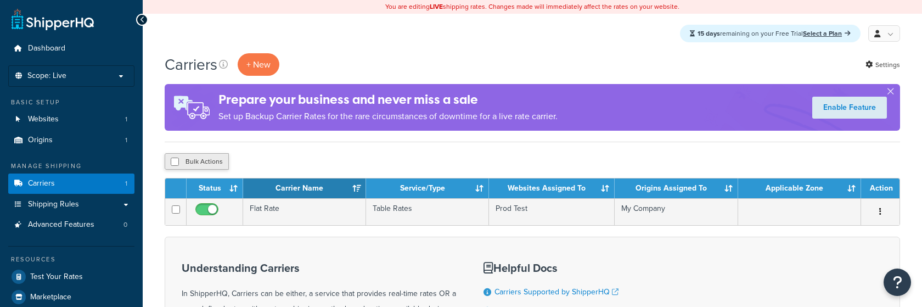
click at [194, 166] on button "Bulk Actions" at bounding box center [197, 161] width 64 height 16
checkbox input "true"
click at [299, 162] on button "Delete" at bounding box center [293, 161] width 38 height 16
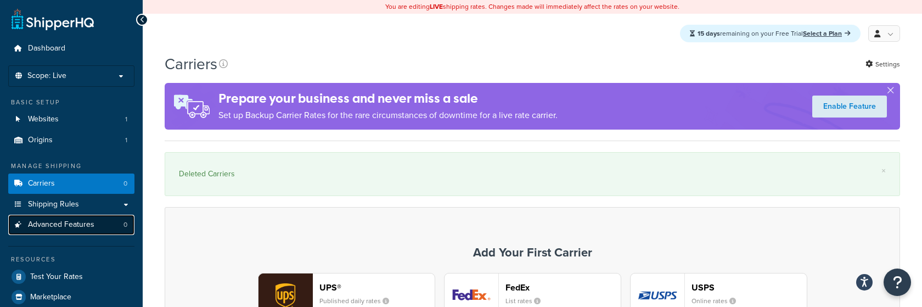
click at [105, 218] on link "Advanced Features 0" at bounding box center [71, 224] width 126 height 20
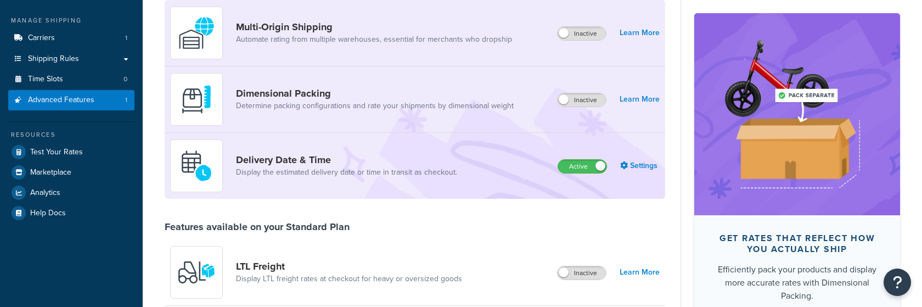
scroll to position [144, 0]
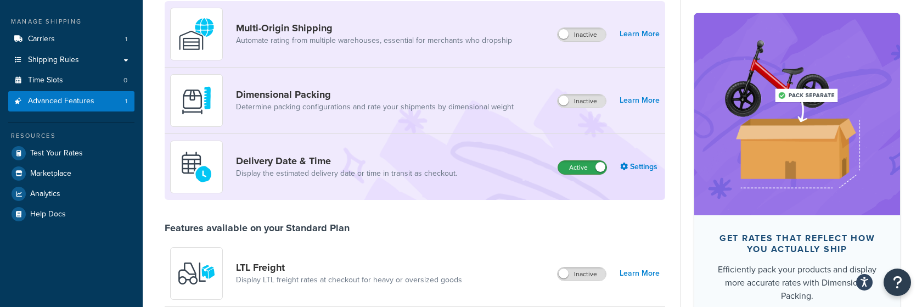
click at [588, 166] on label "Active" at bounding box center [582, 167] width 48 height 13
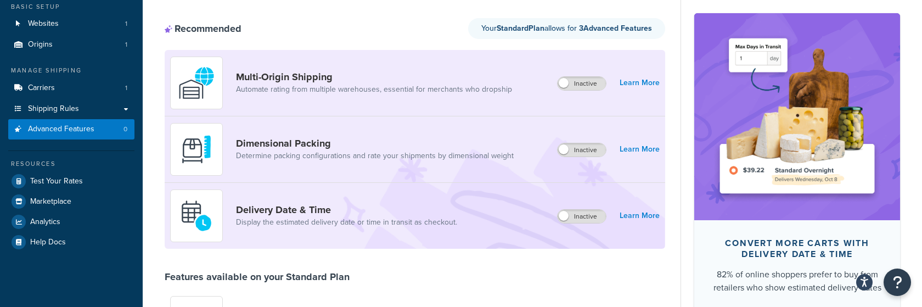
scroll to position [83, 0]
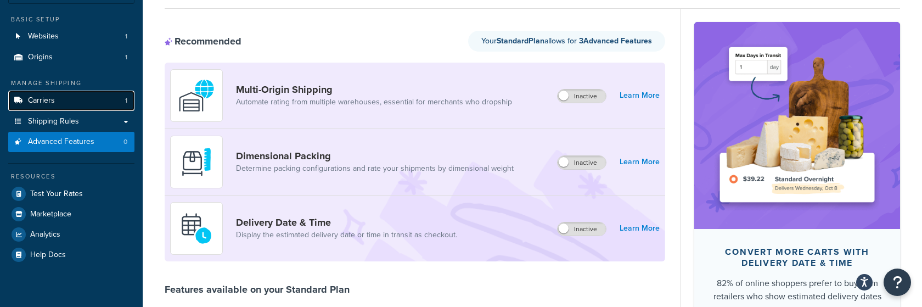
click at [116, 101] on link "Carriers 1" at bounding box center [71, 101] width 126 height 20
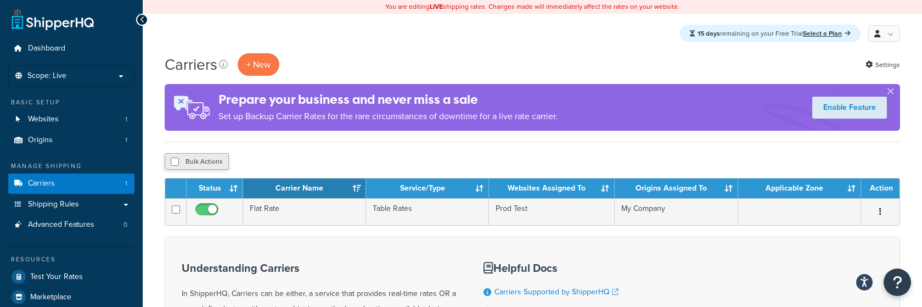
click at [209, 164] on button "Bulk Actions" at bounding box center [197, 161] width 64 height 16
checkbox input "true"
click at [272, 163] on button "Duplicate" at bounding box center [251, 161] width 46 height 16
click at [281, 172] on div "Carriers + New Settings Prepare your business and never miss a sale Set up Back…" at bounding box center [532, 269] width 779 height 432
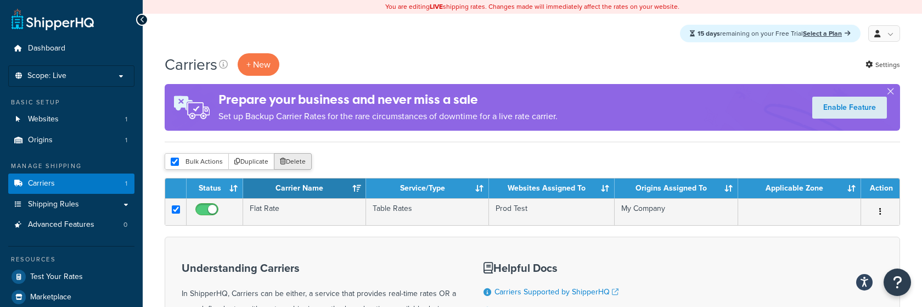
click at [297, 163] on button "Delete" at bounding box center [293, 161] width 38 height 16
